Goal: Task Accomplishment & Management: Manage account settings

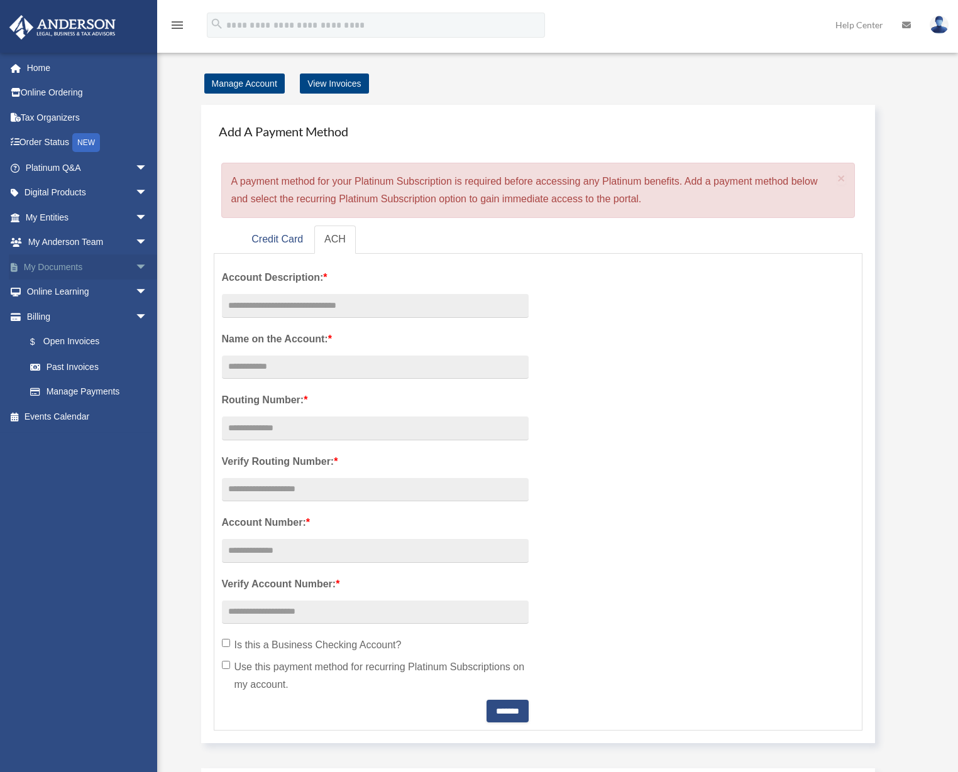
click at [111, 270] on link "My Documents arrow_drop_down" at bounding box center [88, 267] width 158 height 25
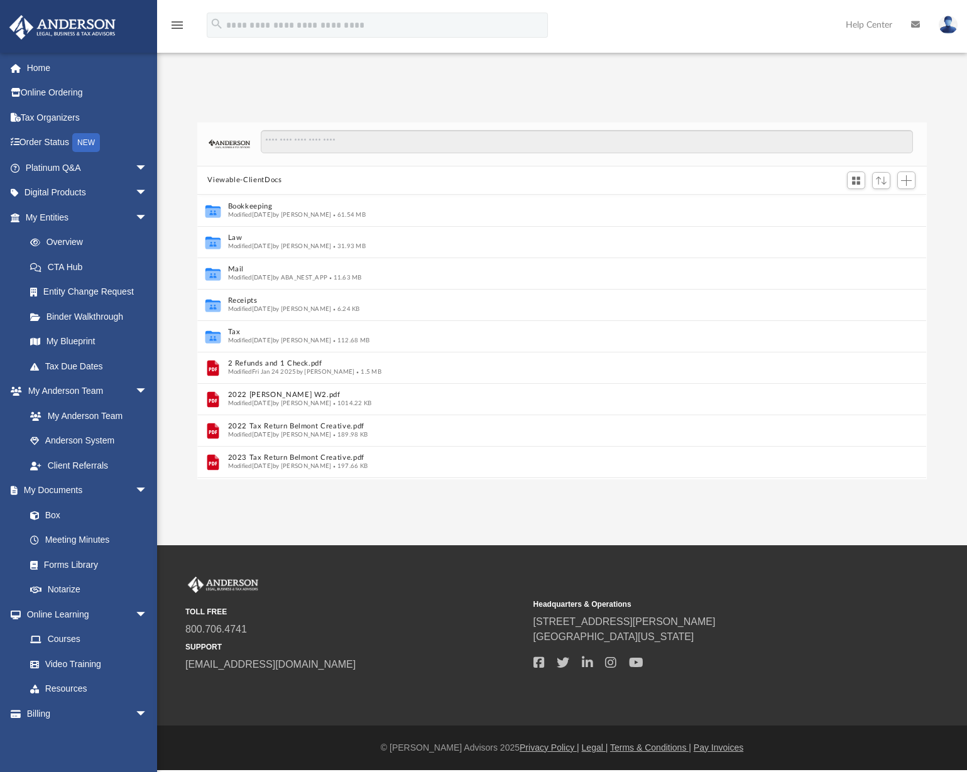
scroll to position [10, 10]
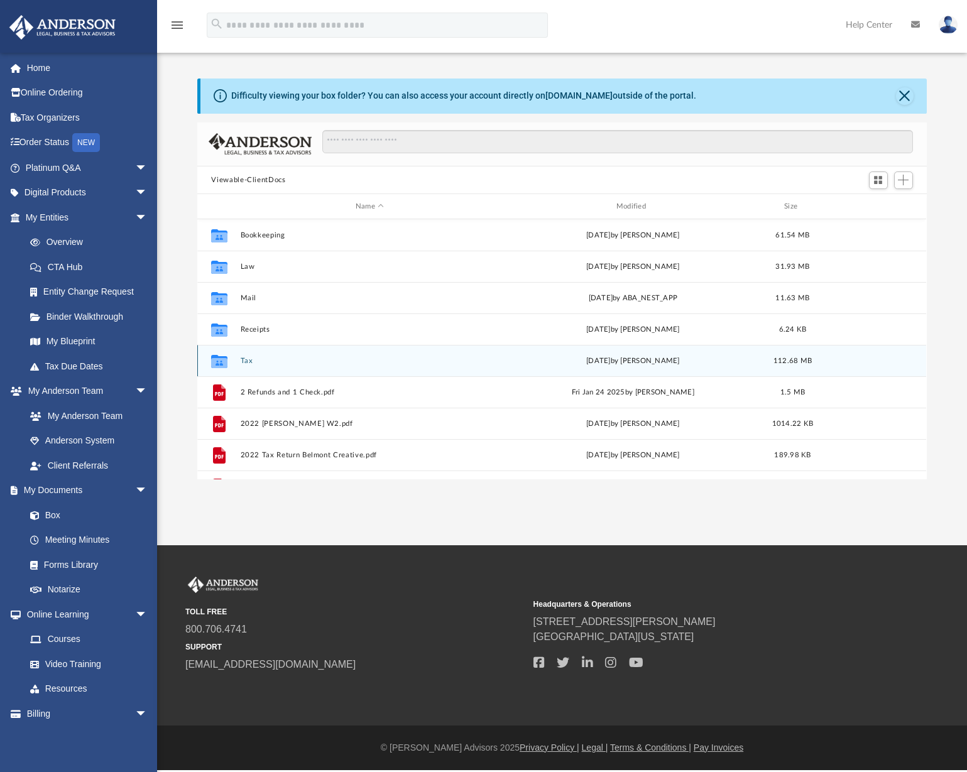
click at [246, 363] on button "Tax" at bounding box center [370, 361] width 258 height 8
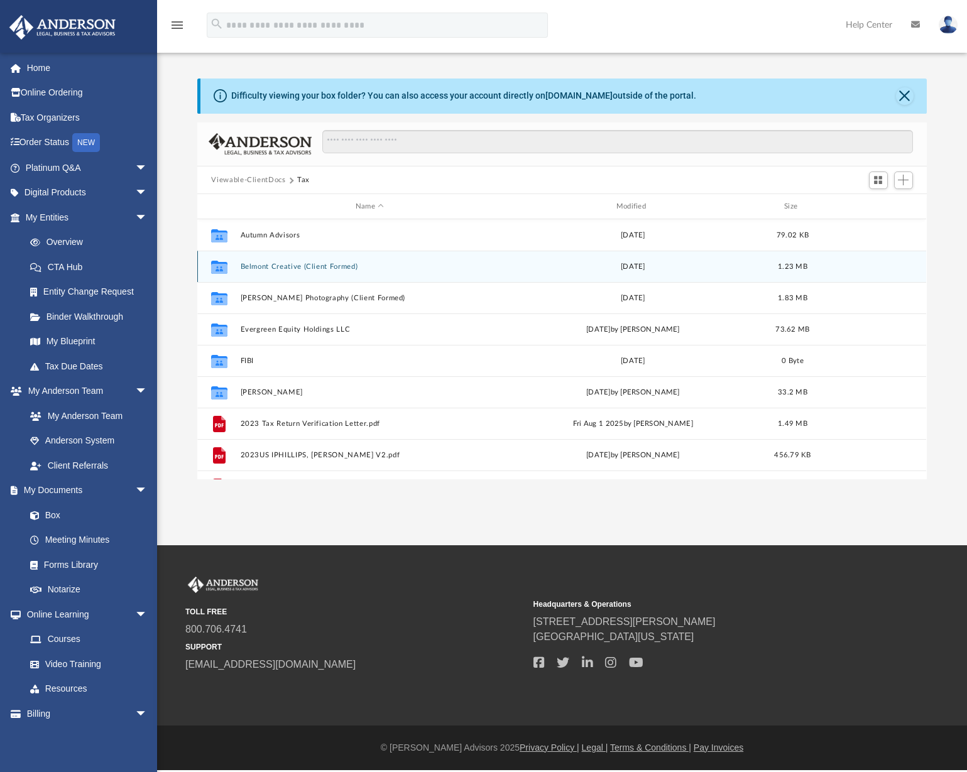
click at [324, 265] on button "Belmont Creative (Client Formed)" at bounding box center [370, 267] width 258 height 8
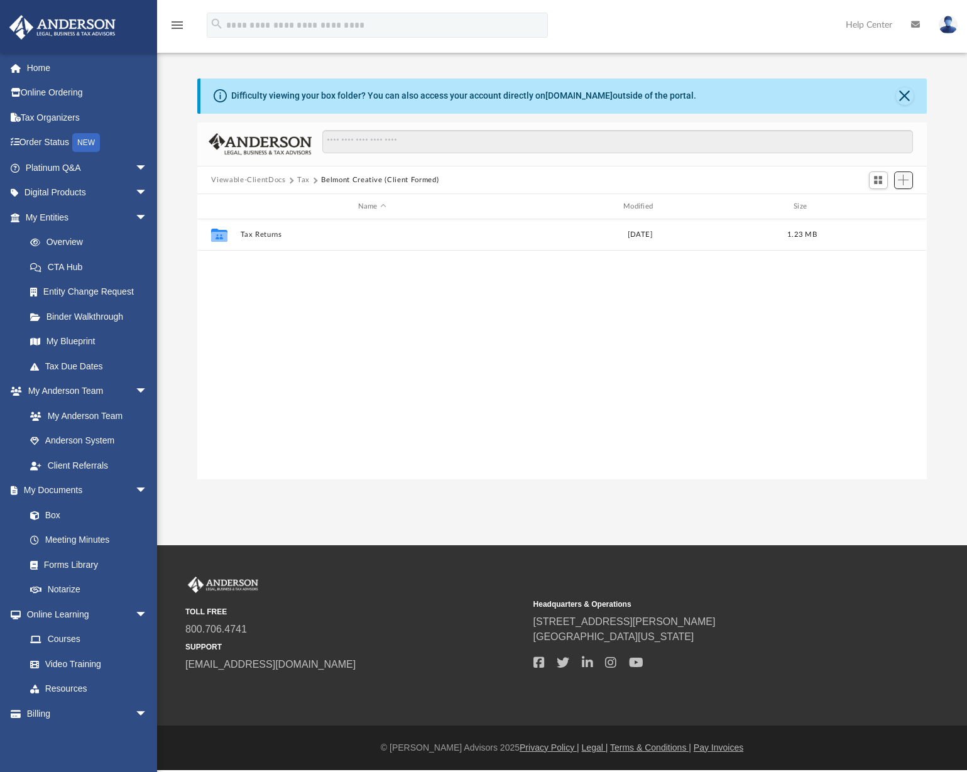
click at [909, 180] on button "Add" at bounding box center [903, 181] width 19 height 18
click at [877, 207] on li "Upload" at bounding box center [886, 205] width 40 height 13
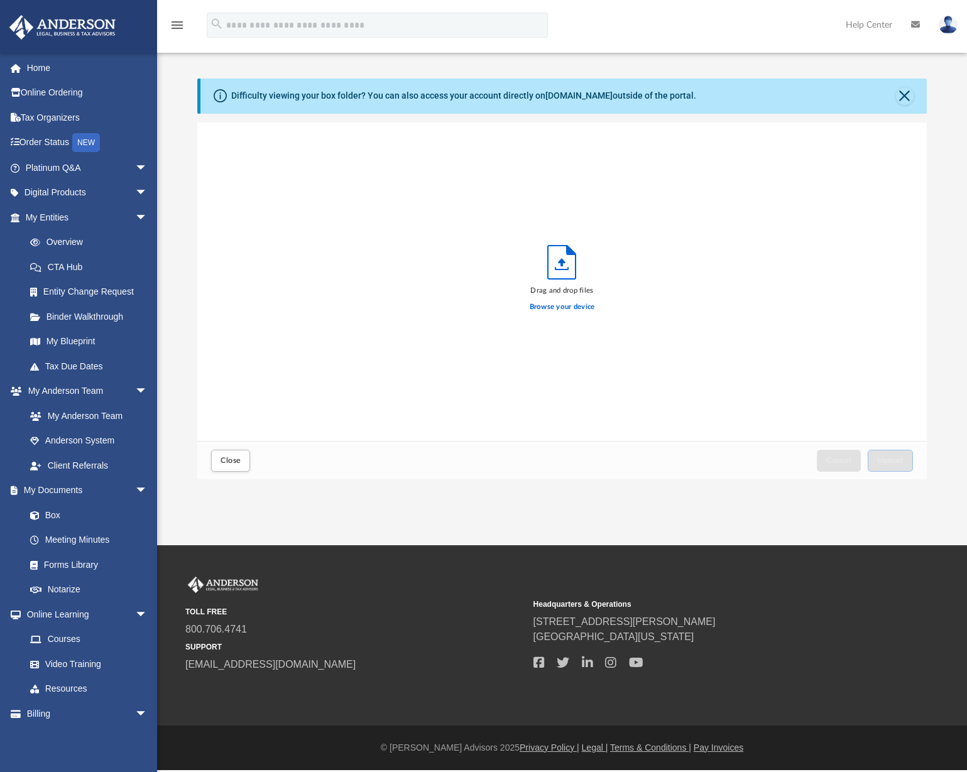
scroll to position [309, 720]
click at [891, 466] on button "Upload" at bounding box center [890, 461] width 45 height 22
click at [229, 457] on span "Close" at bounding box center [231, 461] width 20 height 8
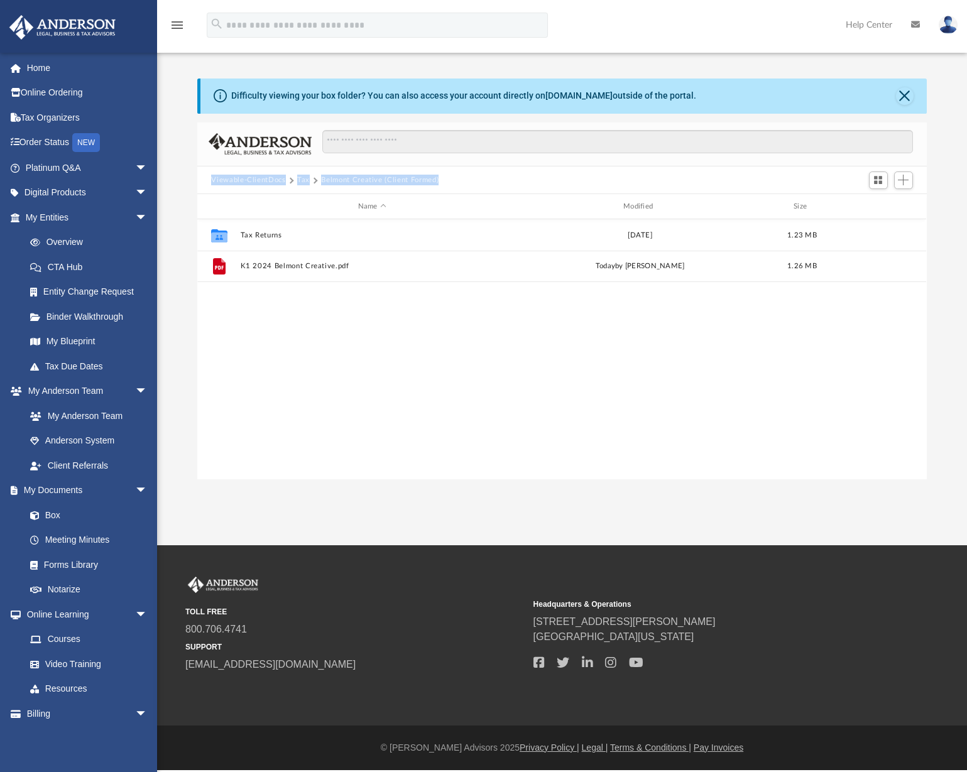
drag, startPoint x: 464, startPoint y: 172, endPoint x: 198, endPoint y: 178, distance: 265.9
click at [198, 178] on div "Viewable-ClientDocs Tax Belmont Creative (Client Formed)" at bounding box center [561, 181] width 729 height 28
drag, startPoint x: 198, startPoint y: 178, endPoint x: 251, endPoint y: 176, distance: 52.8
copy div "Viewable-ClientDocs Tax Belmont Creative (Client Formed)"
